Goal: Task Accomplishment & Management: Complete application form

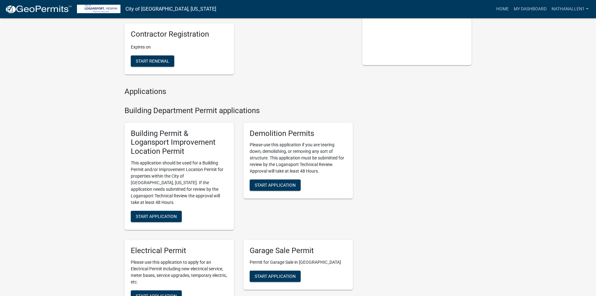
scroll to position [156, 0]
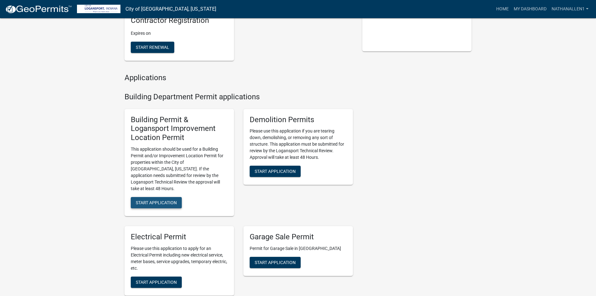
click at [165, 200] on span "Start Application" at bounding box center [156, 202] width 41 height 5
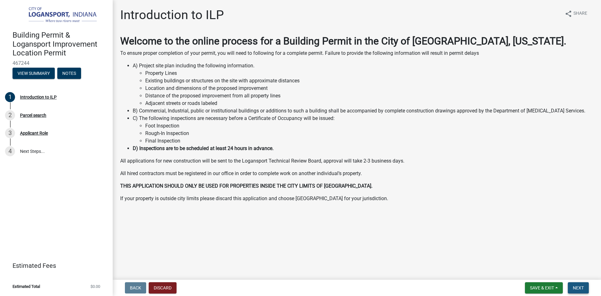
click at [580, 286] on span "Next" at bounding box center [577, 287] width 11 height 5
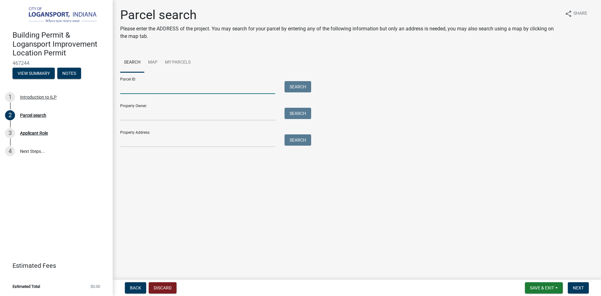
click at [230, 86] on input "Parcel ID:" at bounding box center [197, 87] width 155 height 13
type input "[STREET_ADDRESS][PERSON_NAME]. 46947"
click at [305, 87] on button "Search" at bounding box center [297, 86] width 27 height 11
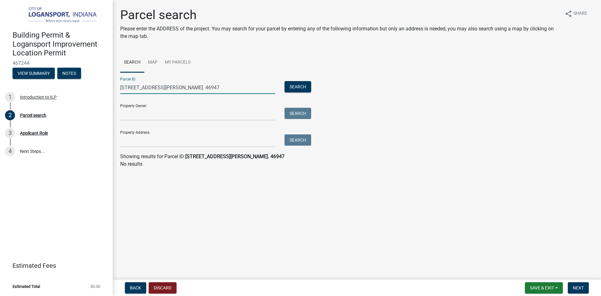
click at [228, 86] on input "[STREET_ADDRESS][PERSON_NAME]. 46947" at bounding box center [197, 87] width 155 height 13
drag, startPoint x: 226, startPoint y: 88, endPoint x: 76, endPoint y: 63, distance: 152.7
click at [76, 63] on div "Building Permit & Logansport Improvement Location Permit 467244 View Summary No…" at bounding box center [300, 148] width 601 height 296
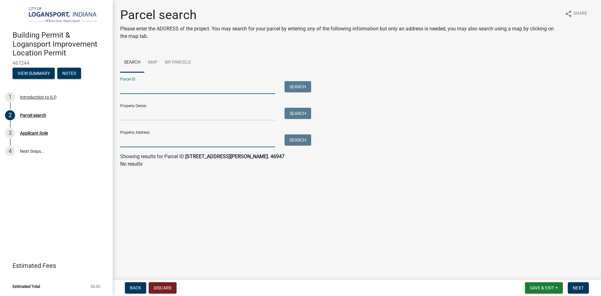
click at [145, 137] on input "Property Address:" at bounding box center [197, 140] width 155 height 13
click at [297, 143] on button "Search" at bounding box center [297, 139] width 27 height 11
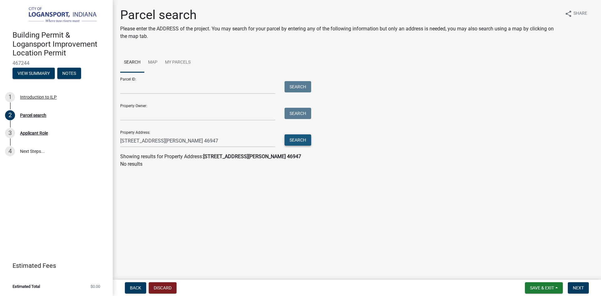
click at [298, 136] on button "Search" at bounding box center [297, 139] width 27 height 11
click at [236, 144] on input "[STREET_ADDRESS][PERSON_NAME] 46947" at bounding box center [197, 140] width 155 height 13
type input "[STREET_ADDRESS][PERSON_NAME]"
click at [301, 139] on button "Search" at bounding box center [297, 139] width 27 height 11
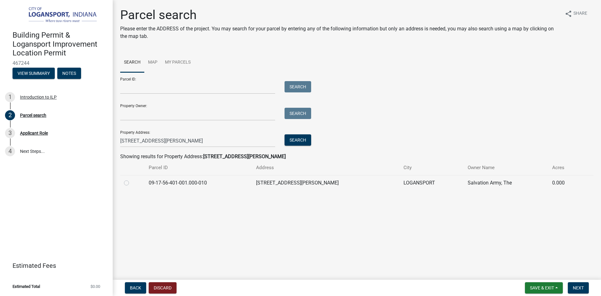
click at [131, 179] on label at bounding box center [131, 179] width 0 height 0
click at [131, 181] on input "radio" at bounding box center [133, 181] width 4 height 4
radio input "true"
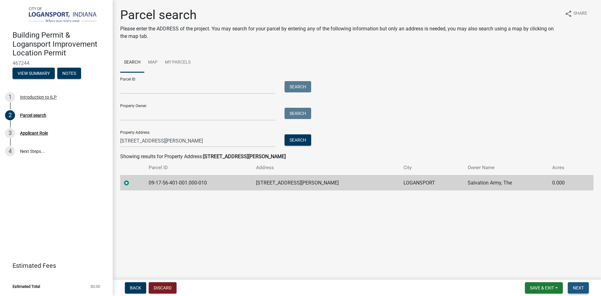
click at [580, 284] on button "Next" at bounding box center [577, 287] width 21 height 11
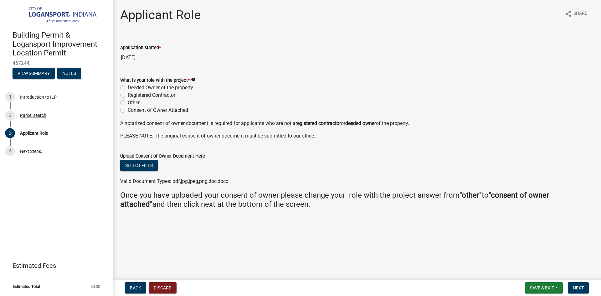
click at [128, 95] on label "Registered Contractor" at bounding box center [152, 95] width 48 height 8
click at [128, 95] on input "Registered Contractor" at bounding box center [130, 93] width 4 height 4
radio input "true"
click at [585, 288] on button "Next" at bounding box center [577, 287] width 21 height 11
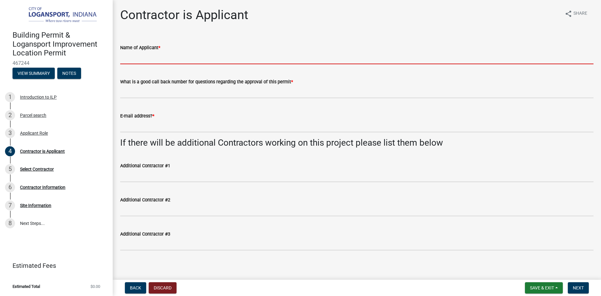
click at [192, 60] on input "Name of Applicant *" at bounding box center [356, 57] width 473 height 13
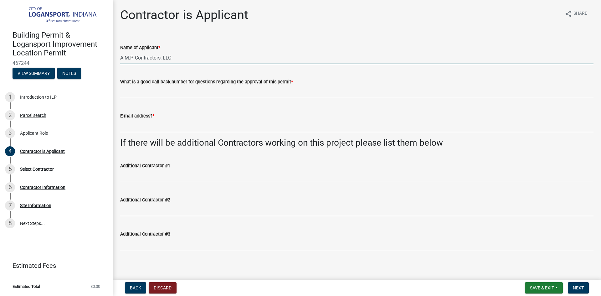
type input "A.M.P. Contractors, LLC"
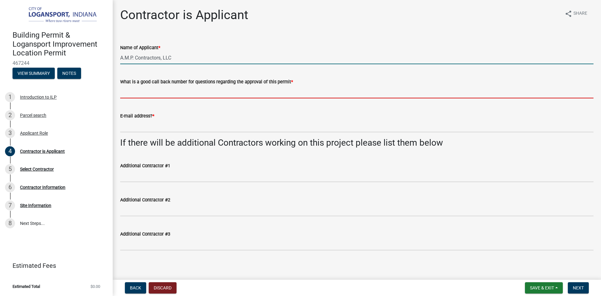
click at [182, 94] on input "What is a good call back number for questions regarding the approval of this pe…" at bounding box center [356, 91] width 473 height 13
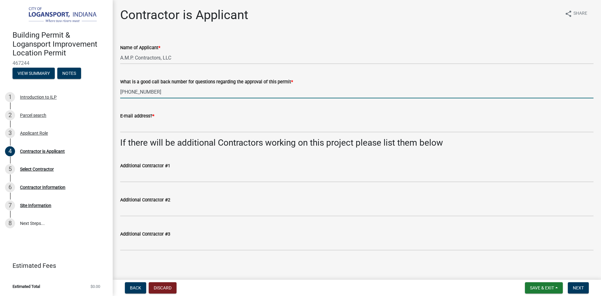
type input "[PHONE_NUMBER]"
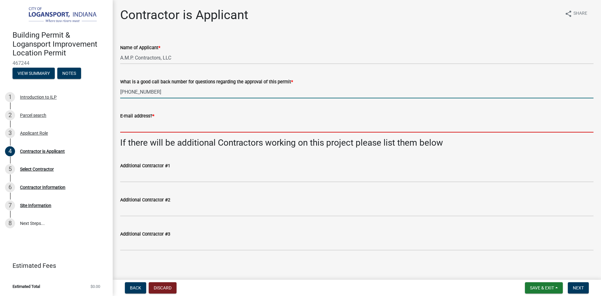
click at [165, 120] on input "E-mail address? *" at bounding box center [356, 126] width 473 height 13
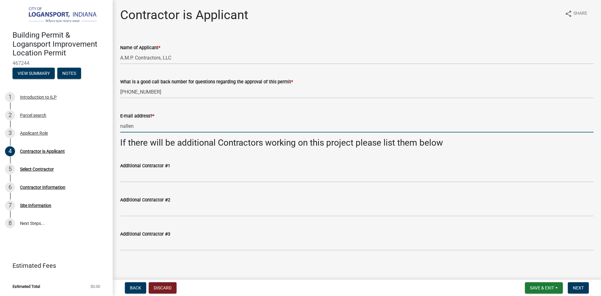
type input "[EMAIL_ADDRESS][DOMAIN_NAME]"
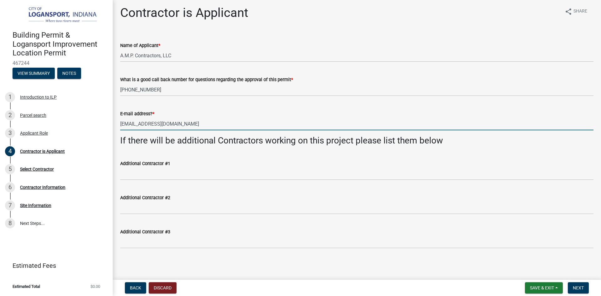
scroll to position [3, 0]
click at [581, 288] on span "Next" at bounding box center [577, 287] width 11 height 5
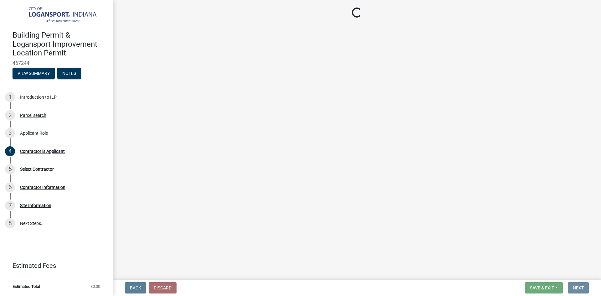
scroll to position [0, 0]
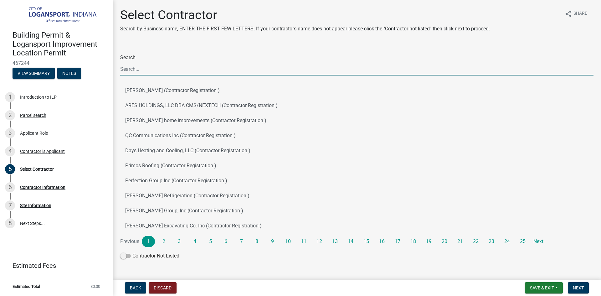
click at [230, 69] on input "Search" at bounding box center [356, 69] width 473 height 13
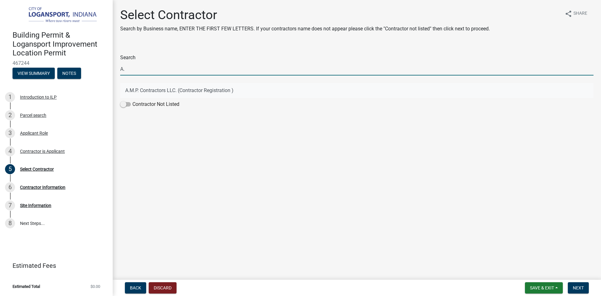
type input "A."
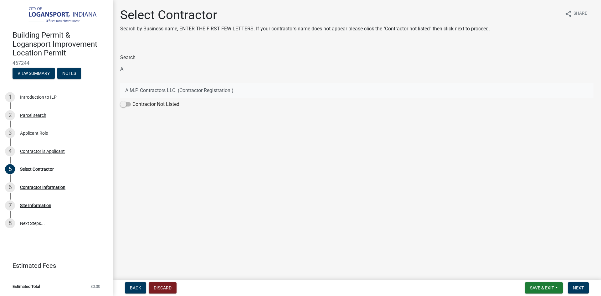
click at [229, 94] on button "A.M.P. Contractors LLC. (Contractor Registration )" at bounding box center [356, 90] width 473 height 15
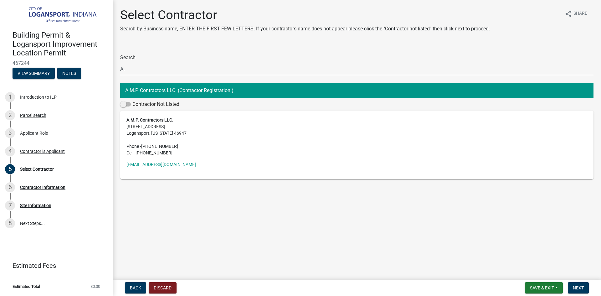
click at [158, 129] on address "A.M.P. Contractors LLC. [STREET_ADDRESS][US_STATE] Phone - [PHONE_NUMBER] Cell …" at bounding box center [356, 136] width 460 height 39
click at [582, 284] on button "Next" at bounding box center [577, 287] width 21 height 11
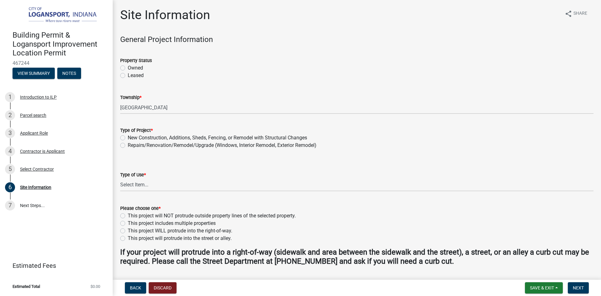
click at [128, 68] on label "Owned" at bounding box center [135, 68] width 15 height 8
click at [128, 68] on input "Owned" at bounding box center [130, 66] width 4 height 4
radio input "true"
click at [128, 68] on label "Owned" at bounding box center [135, 68] width 15 height 8
click at [128, 68] on input "Owned" at bounding box center [130, 66] width 4 height 4
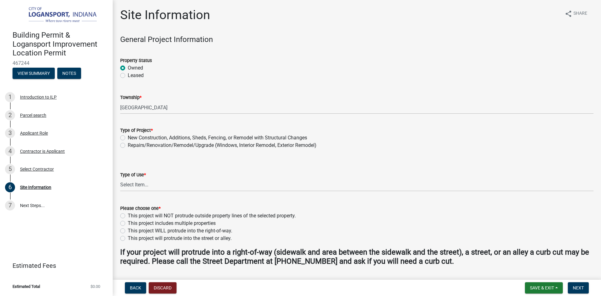
scroll to position [31, 0]
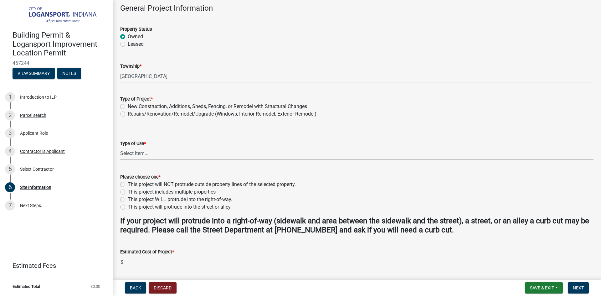
click at [128, 107] on label "New Construction, Additions, Sheds, Fencing, or Remodel with Structural Changes" at bounding box center [217, 107] width 179 height 8
click at [128, 107] on input "New Construction, Additions, Sheds, Fencing, or Remodel with Structural Changes" at bounding box center [130, 105] width 4 height 4
radio input "true"
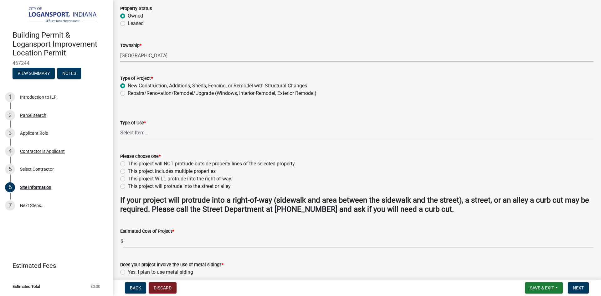
scroll to position [63, 0]
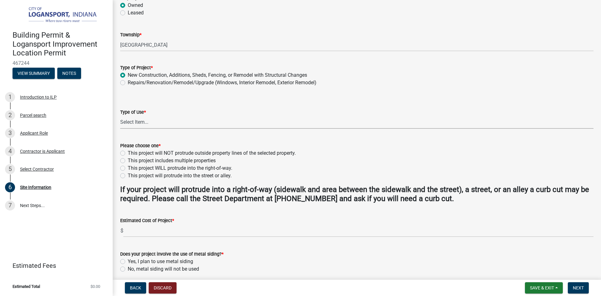
click at [155, 122] on select "Select Item... Residential Commercial/Industrial Agricultural Public/Semi Public" at bounding box center [356, 122] width 473 height 13
click at [120, 116] on select "Select Item... Residential Commercial/Industrial Agricultural Public/Semi Public" at bounding box center [356, 122] width 473 height 13
select select "53c0734d-7d1c-4320-a04c-685367542805"
click at [128, 152] on label "This project will NOT protrude outside property lines of the selected property." at bounding box center [212, 153] width 168 height 8
click at [128, 152] on input "This project will NOT protrude outside property lines of the selected property." at bounding box center [130, 151] width 4 height 4
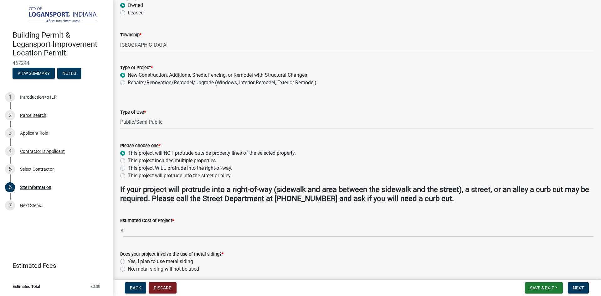
radio input "true"
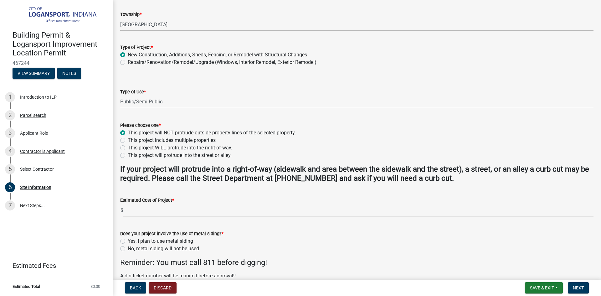
scroll to position [94, 0]
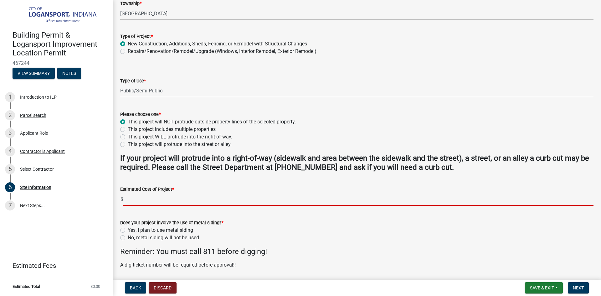
click at [235, 200] on input "text" at bounding box center [358, 199] width 470 height 13
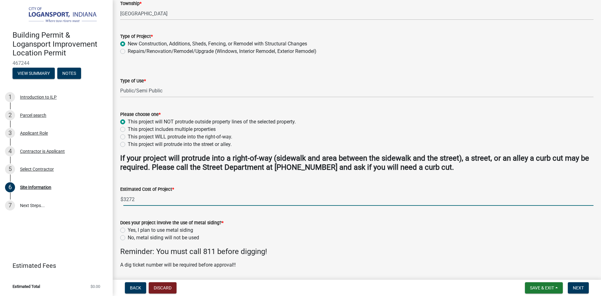
click at [273, 217] on form "Does your project involve the use of metal siding? * Yes, I plan to use metal s…" at bounding box center [356, 226] width 473 height 30
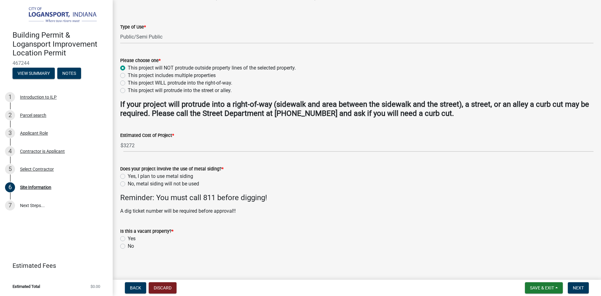
scroll to position [150, 0]
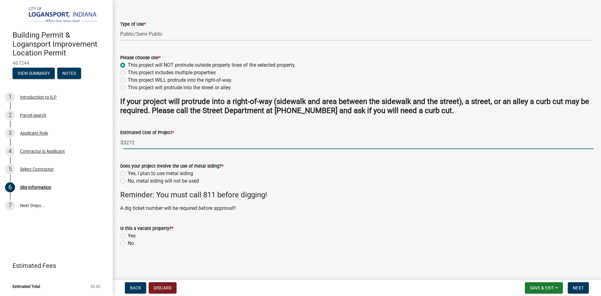
click at [131, 142] on input "3272" at bounding box center [358, 142] width 470 height 13
click at [130, 142] on input "3272" at bounding box center [358, 142] width 470 height 13
type input "32072"
click at [261, 221] on form "Is this a vacant property? * Yes No" at bounding box center [356, 232] width 473 height 30
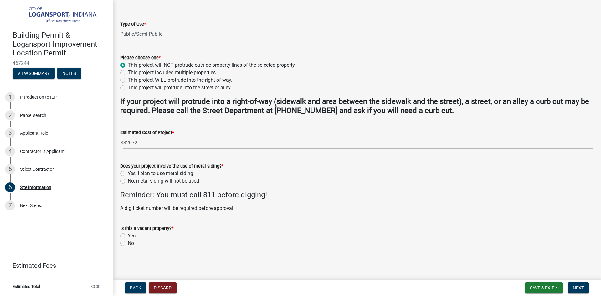
click at [128, 181] on label "No, metal siding will not be used" at bounding box center [163, 181] width 71 height 8
click at [128, 181] on input "No, metal siding will not be used" at bounding box center [130, 179] width 4 height 4
radio input "true"
click at [128, 242] on label "No" at bounding box center [131, 243] width 6 height 8
click at [128, 242] on input "No" at bounding box center [130, 241] width 4 height 4
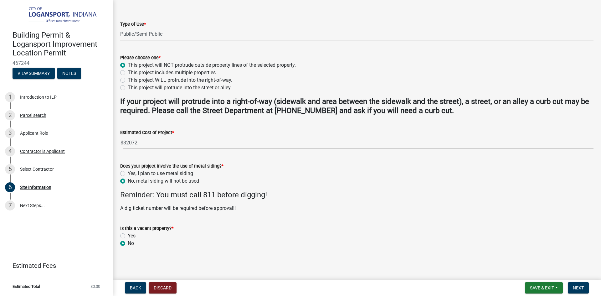
radio input "true"
click at [378, 266] on main "Site Information share Share General Project Information Property Status Owned …" at bounding box center [357, 138] width 488 height 277
click at [577, 288] on span "Next" at bounding box center [577, 287] width 11 height 5
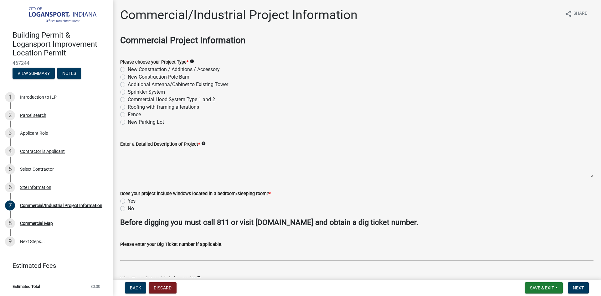
click at [128, 69] on label "New Construction / Additions / Accessory" at bounding box center [174, 70] width 92 height 8
click at [128, 69] on input "New Construction / Additions / Accessory" at bounding box center [130, 68] width 4 height 4
radio input "true"
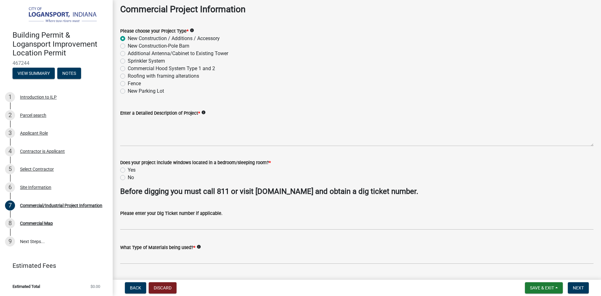
scroll to position [31, 0]
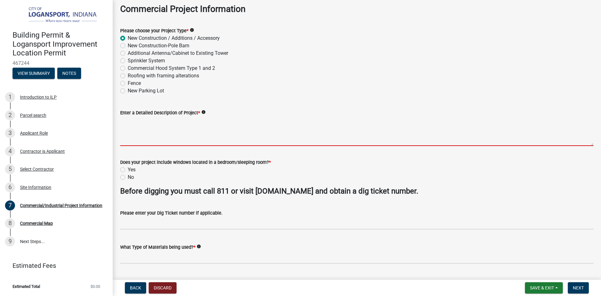
click at [267, 138] on textarea "Enter a Detailed Description of Project *" at bounding box center [356, 130] width 473 height 29
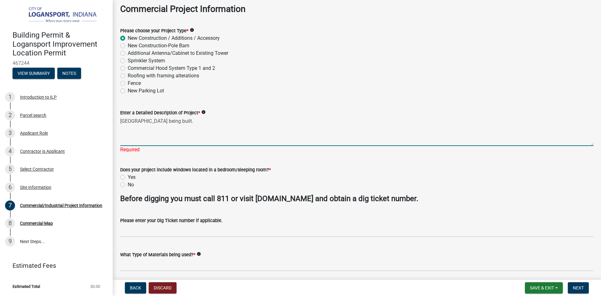
click at [167, 136] on textarea "[GEOGRAPHIC_DATA] being built." at bounding box center [356, 130] width 473 height 29
type textarea "[GEOGRAPHIC_DATA] being built."
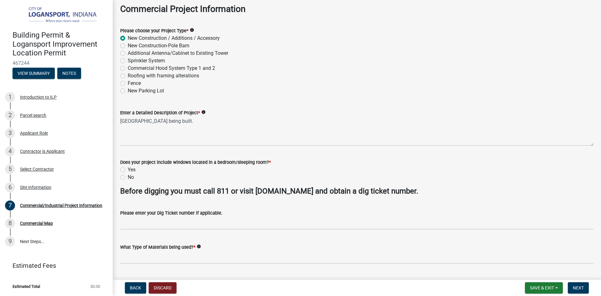
click at [124, 184] on wm-data-entity-input "Does your project include windows located in a bedroom/sleeping room? * Yes No" at bounding box center [356, 169] width 473 height 36
click at [128, 177] on label "No" at bounding box center [131, 177] width 6 height 8
click at [128, 177] on input "No" at bounding box center [130, 175] width 4 height 4
radio input "true"
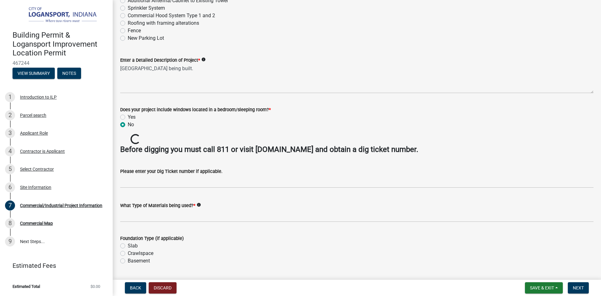
scroll to position [94, 0]
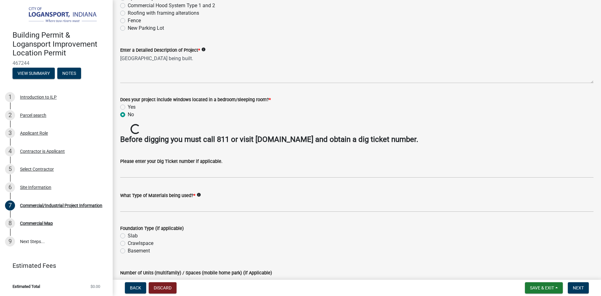
click at [179, 199] on div "What Type of Materials being used? * info" at bounding box center [356, 195] width 473 height 8
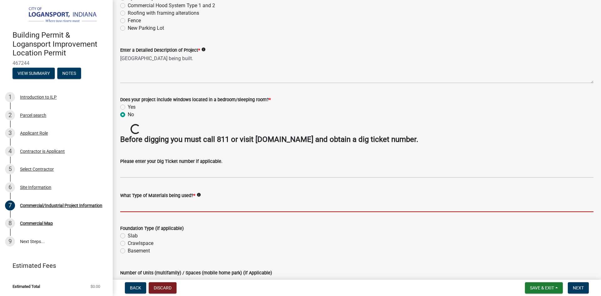
click at [167, 203] on input "What Type of Materials being used? *" at bounding box center [356, 205] width 473 height 13
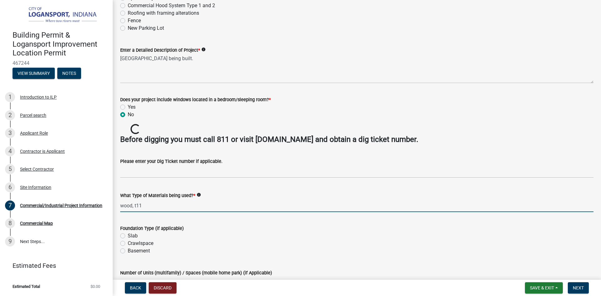
click at [196, 203] on input "wood, t11" at bounding box center [356, 205] width 473 height 13
paste input "T111 siding"
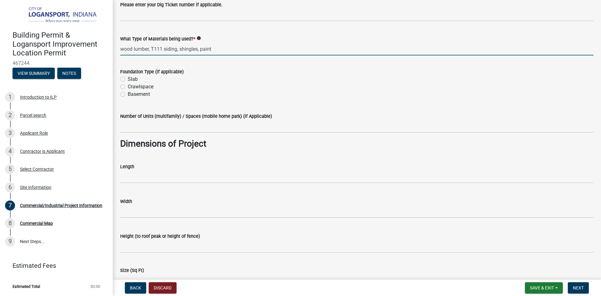
scroll to position [282, 0]
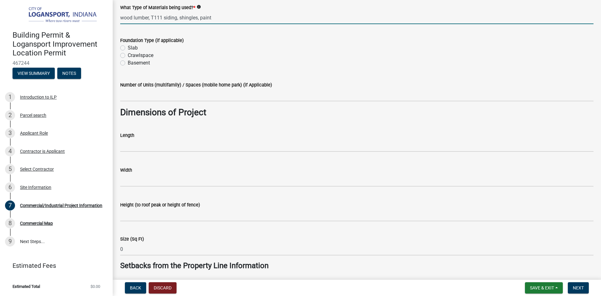
type input "wood lumber, T111 siding, shingles, paint"
